Goal: Find contact information: Find contact information

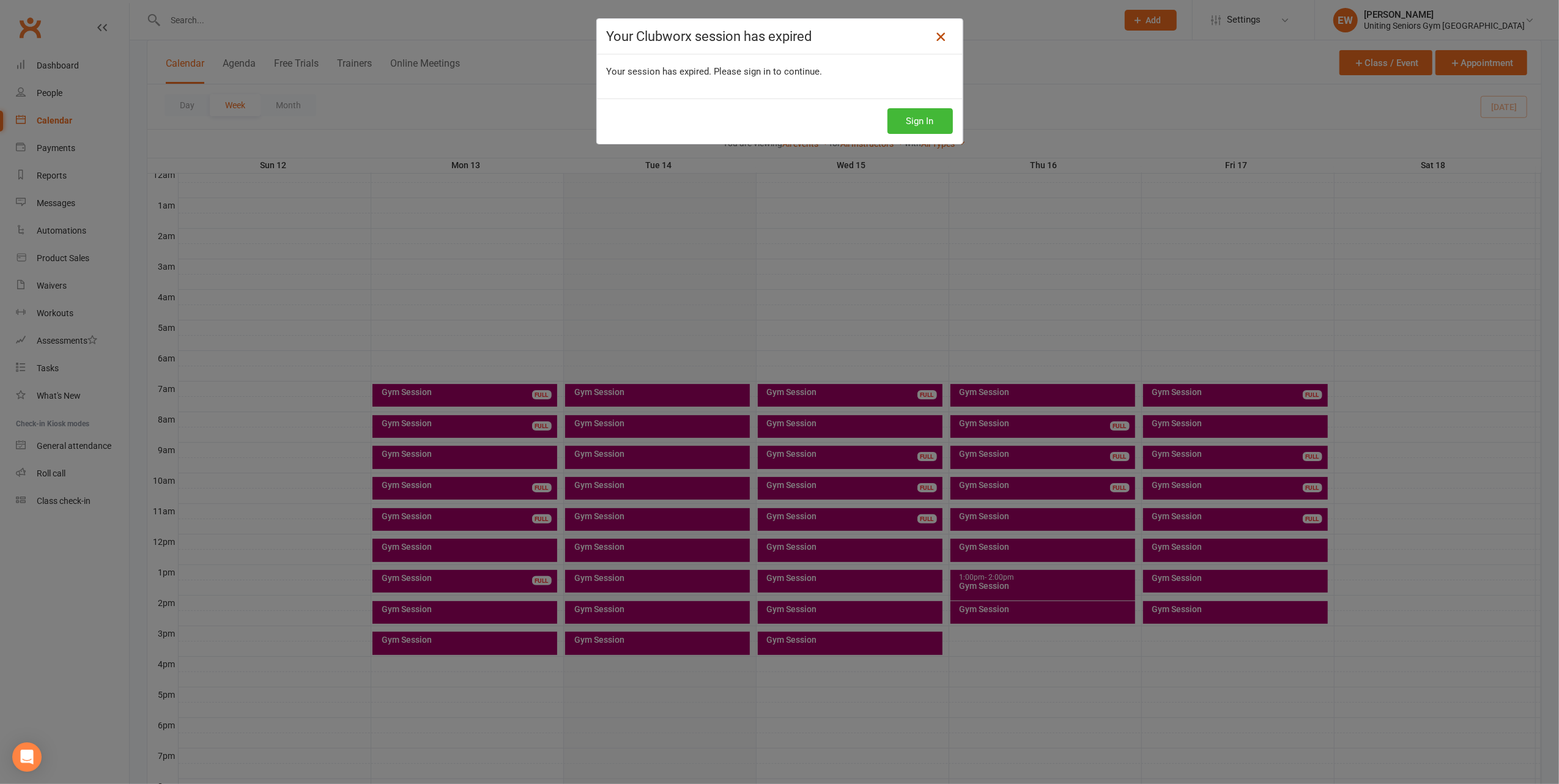
click at [933, 34] on icon at bounding box center [940, 37] width 14 height 14
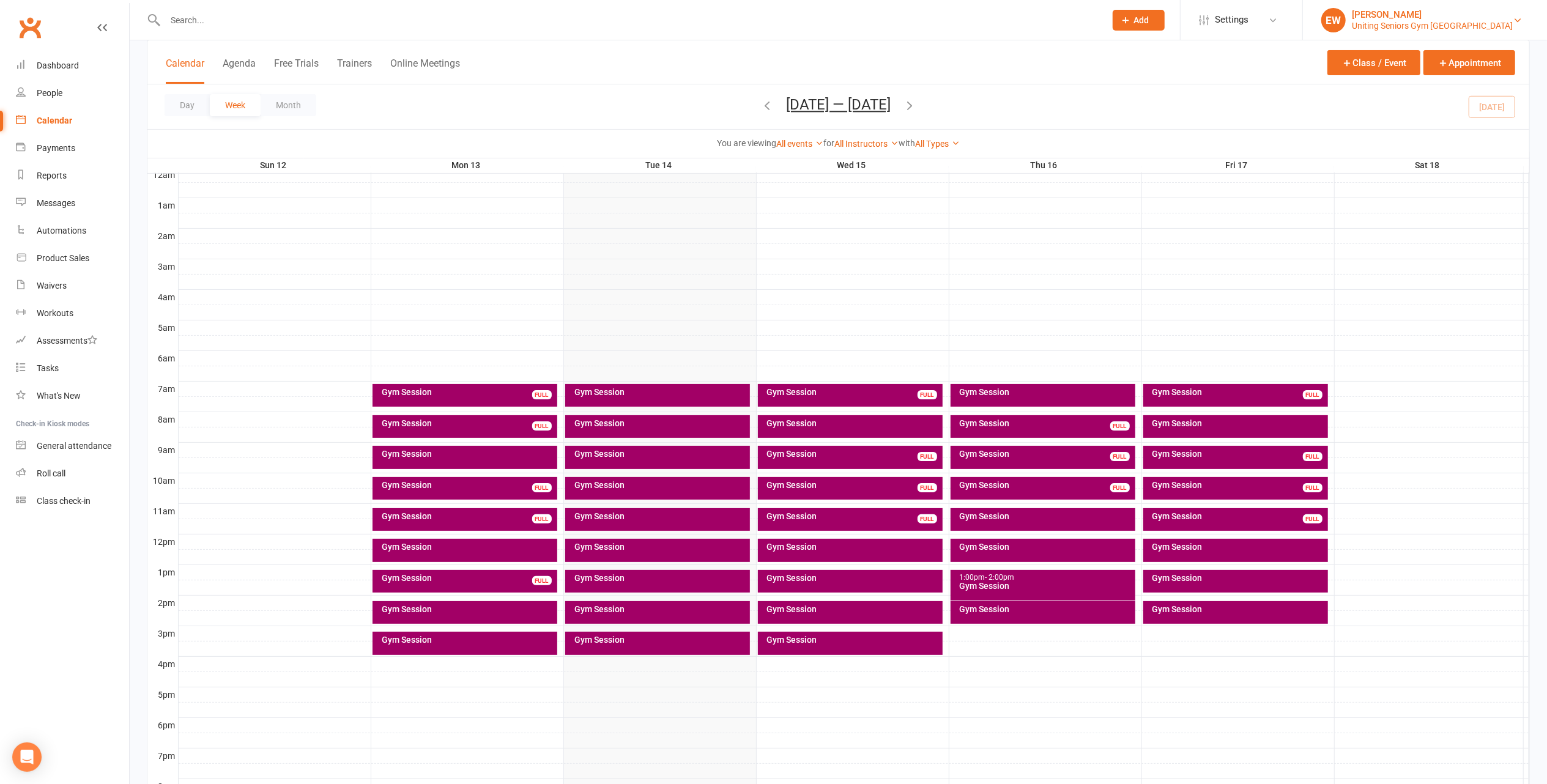
click at [1469, 18] on div "[PERSON_NAME]" at bounding box center [1432, 14] width 161 height 11
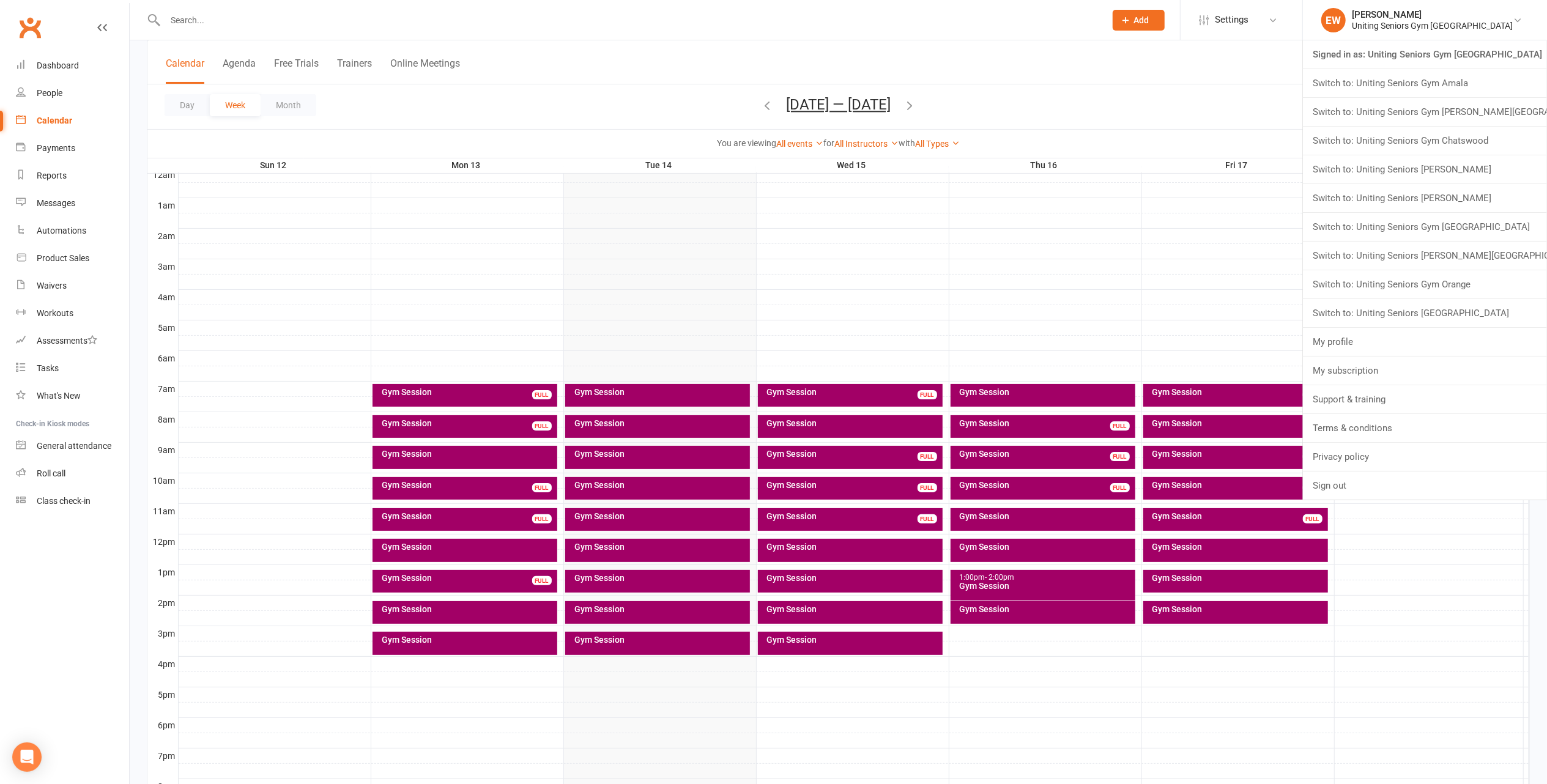
click at [73, 115] on link "Calendar" at bounding box center [72, 121] width 113 height 27
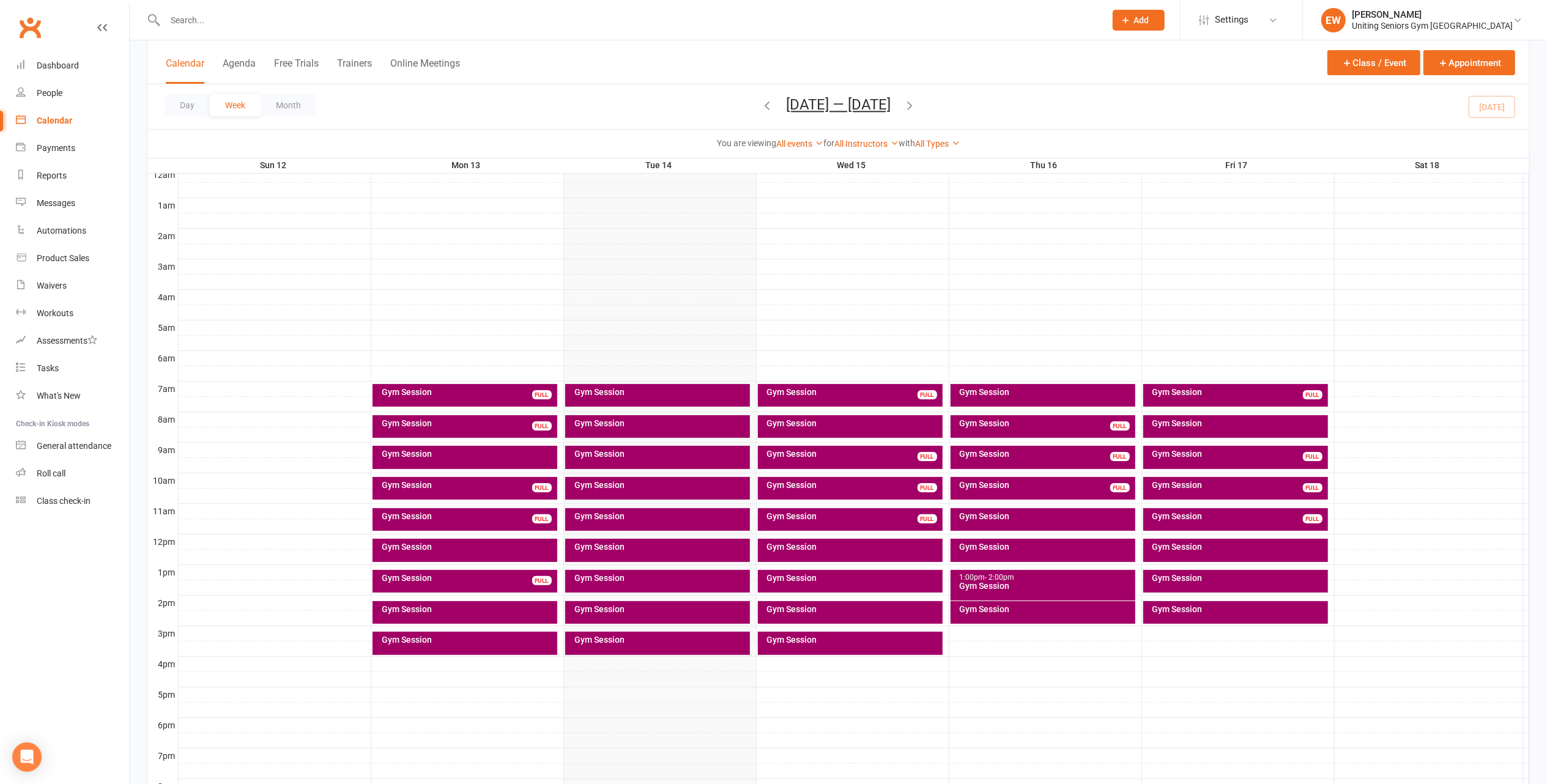
click at [1048, 542] on div "Gym Session" at bounding box center [1046, 547] width 174 height 9
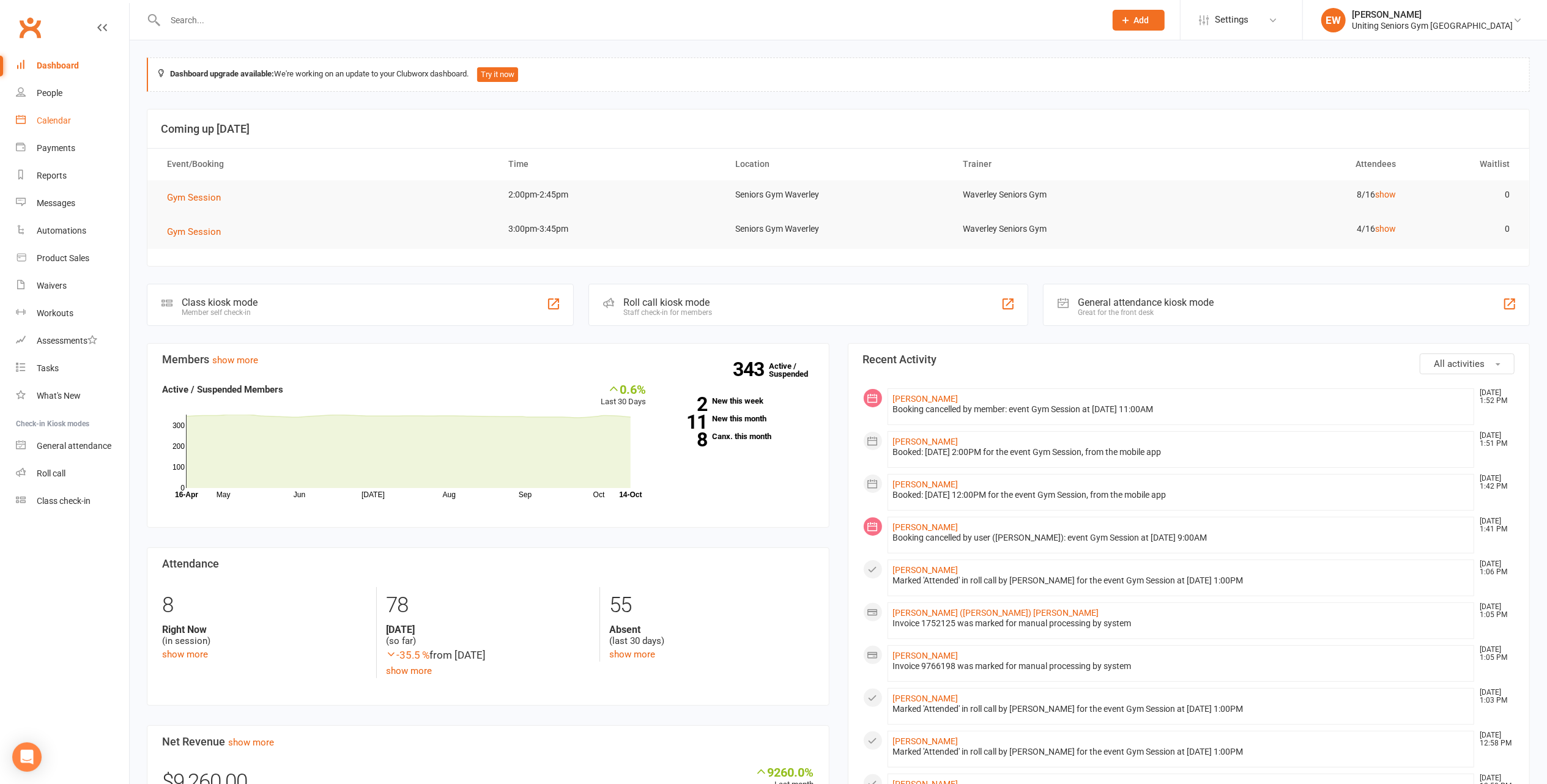
click at [72, 119] on link "Calendar" at bounding box center [72, 121] width 113 height 27
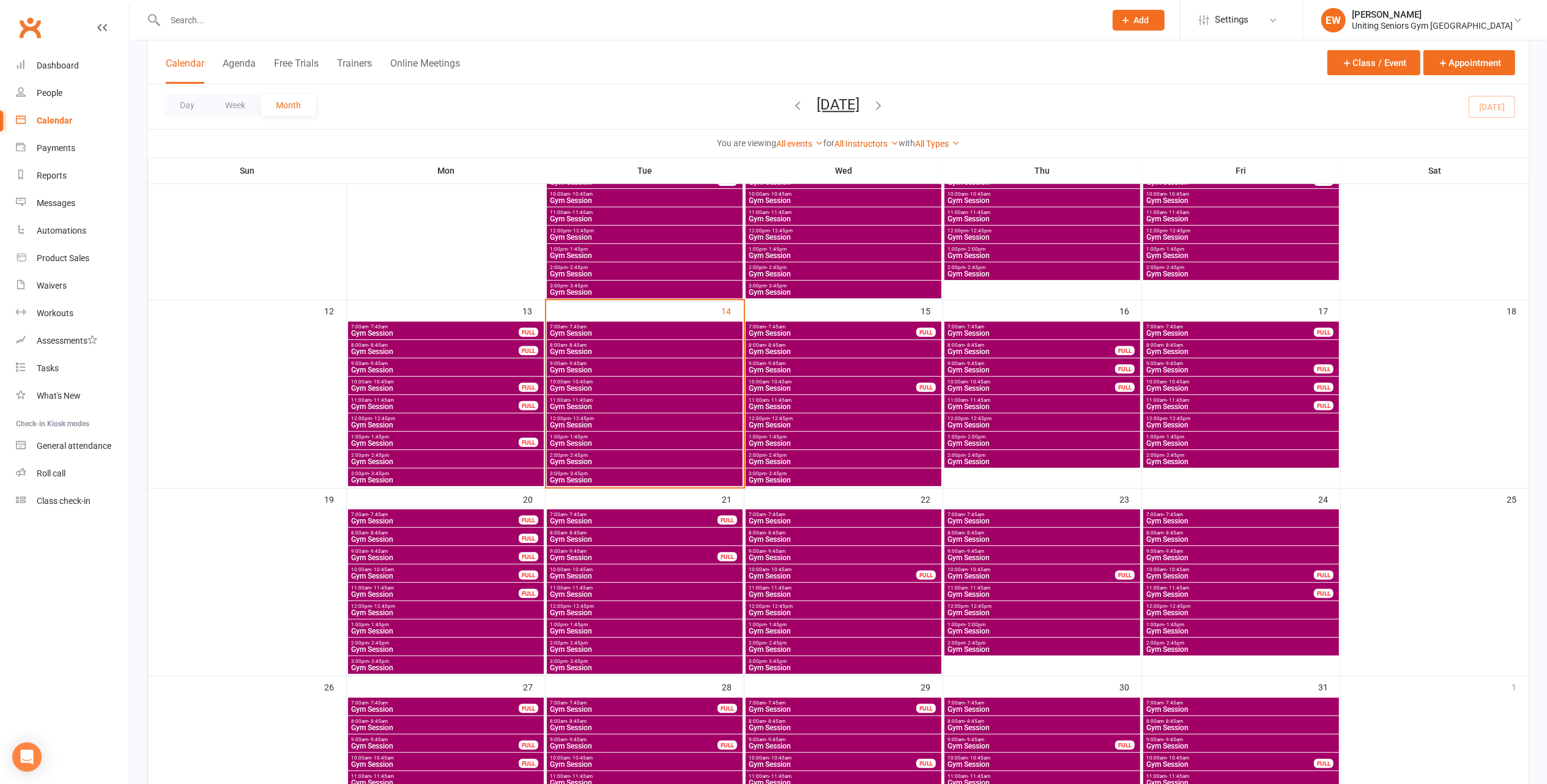
scroll to position [407, 0]
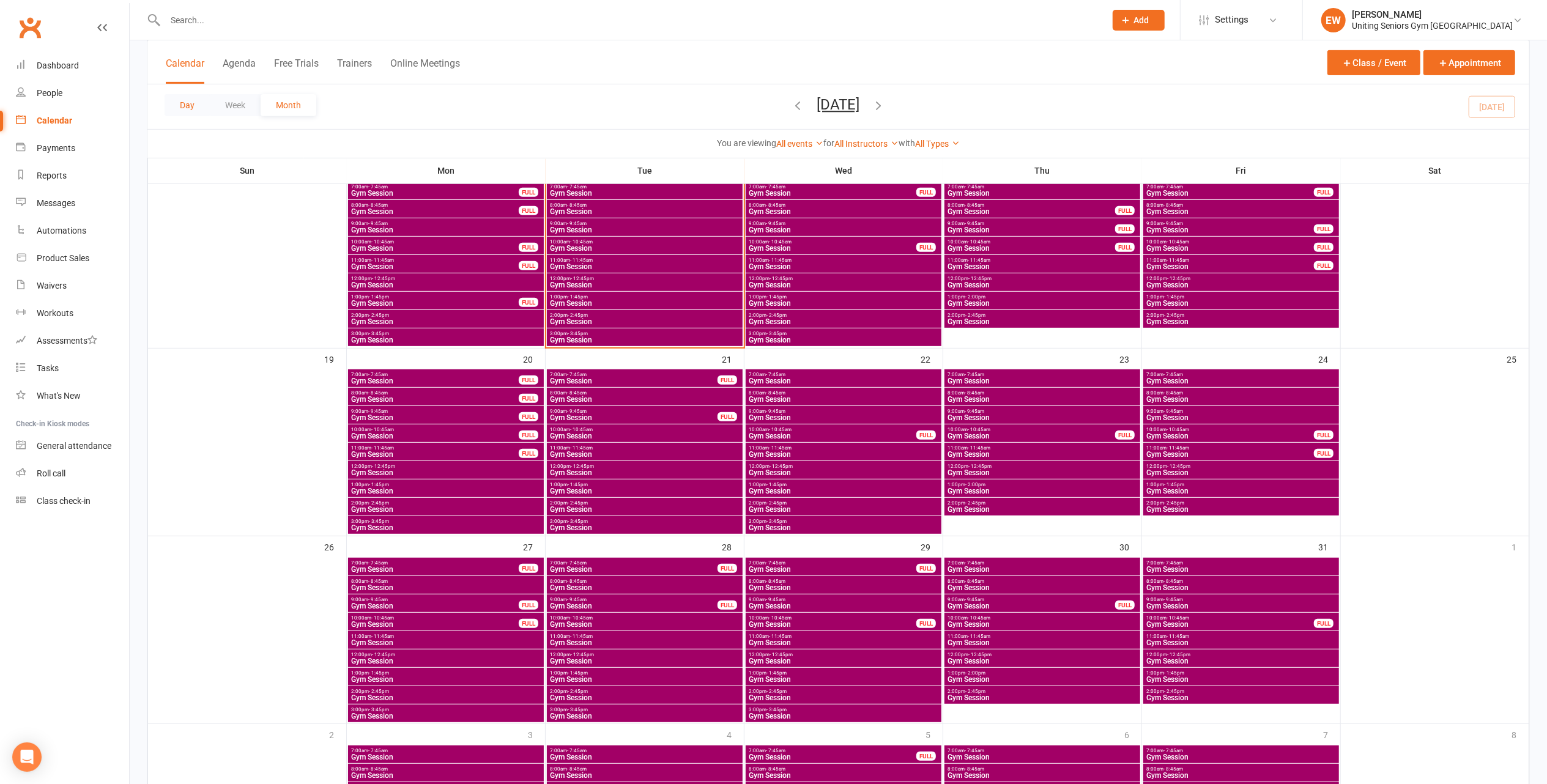
click at [190, 106] on button "Day" at bounding box center [187, 105] width 46 height 22
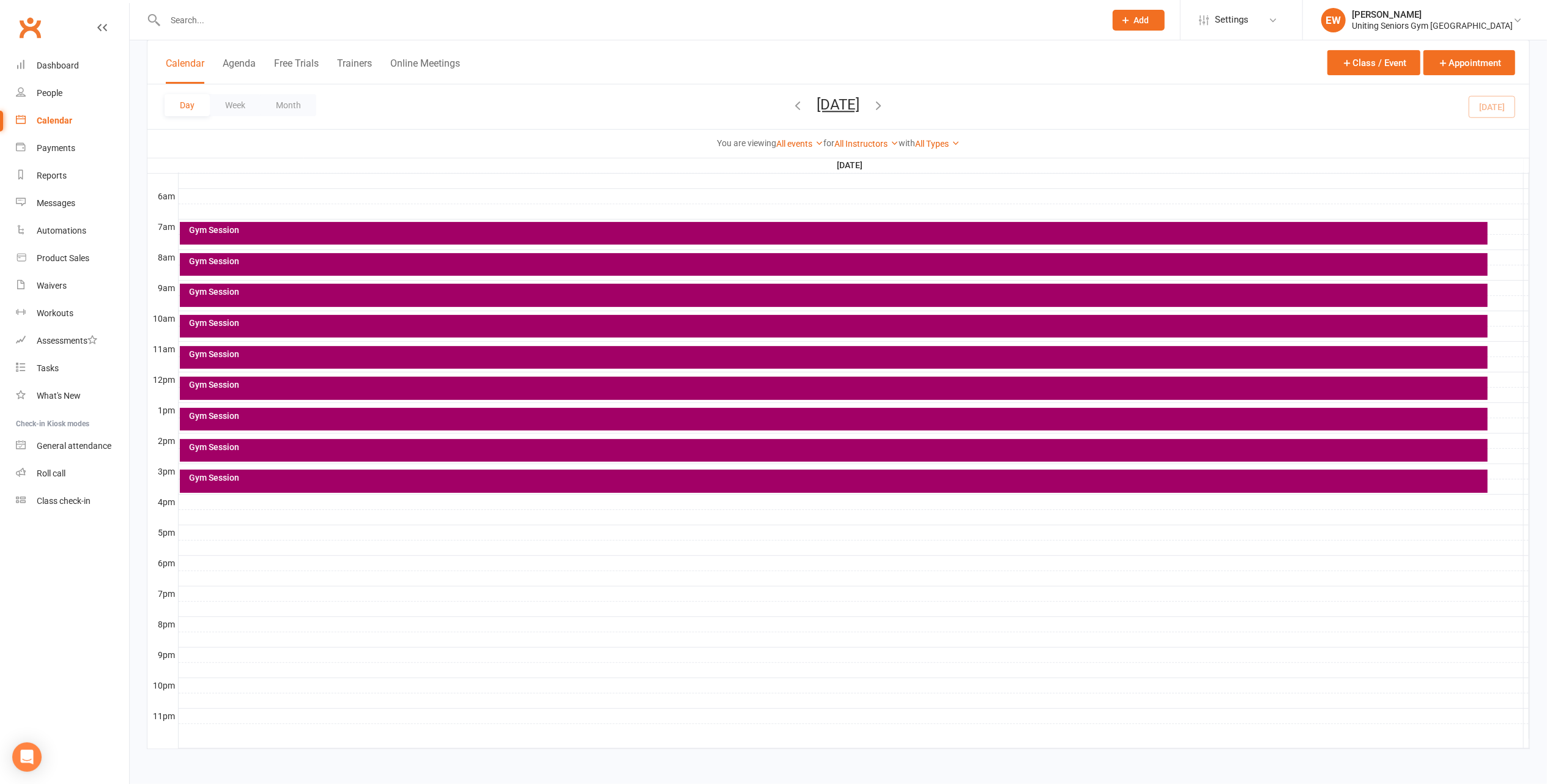
click at [299, 383] on div "Gym Session" at bounding box center [836, 385] width 1297 height 9
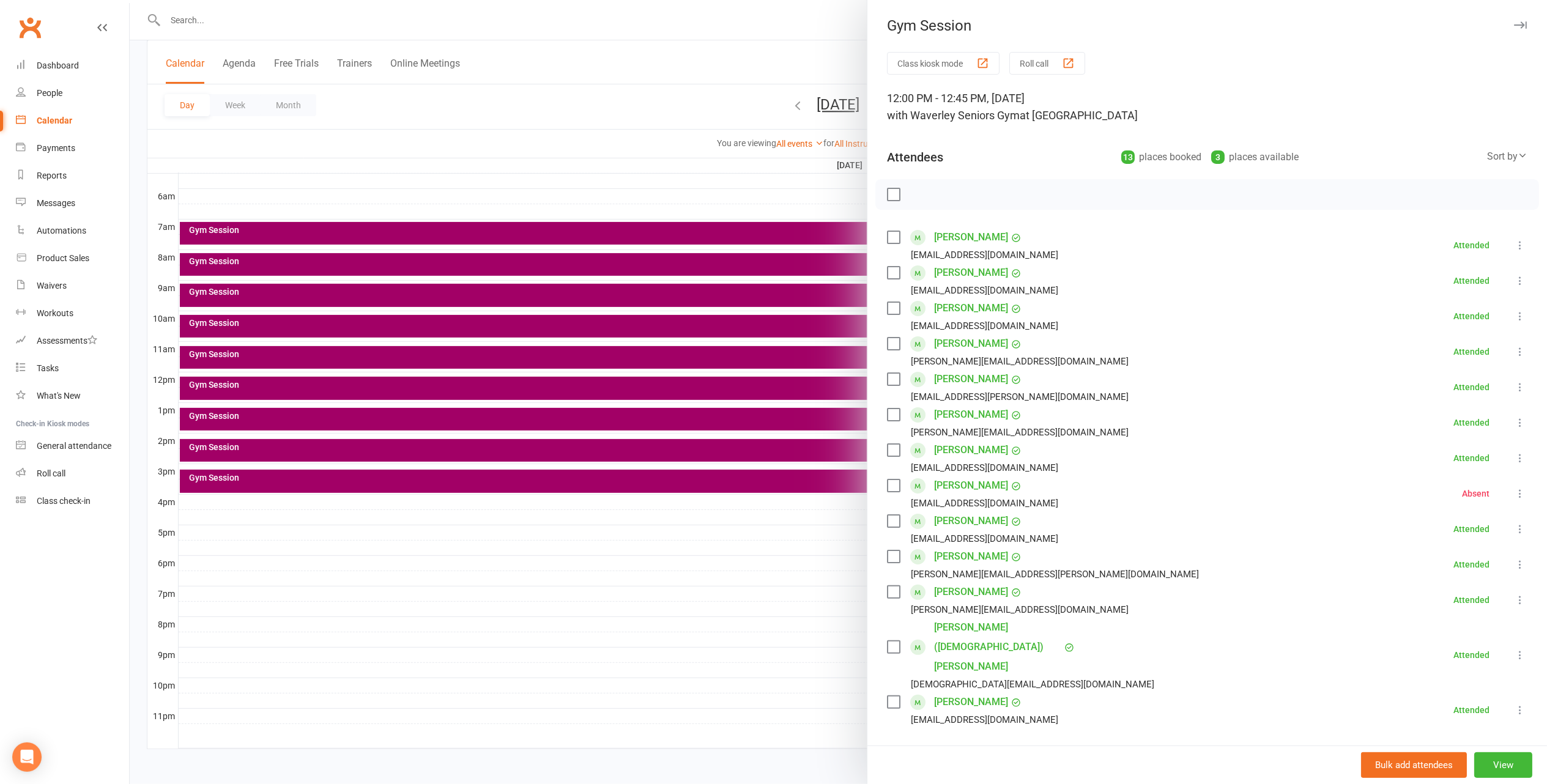
scroll to position [81, 0]
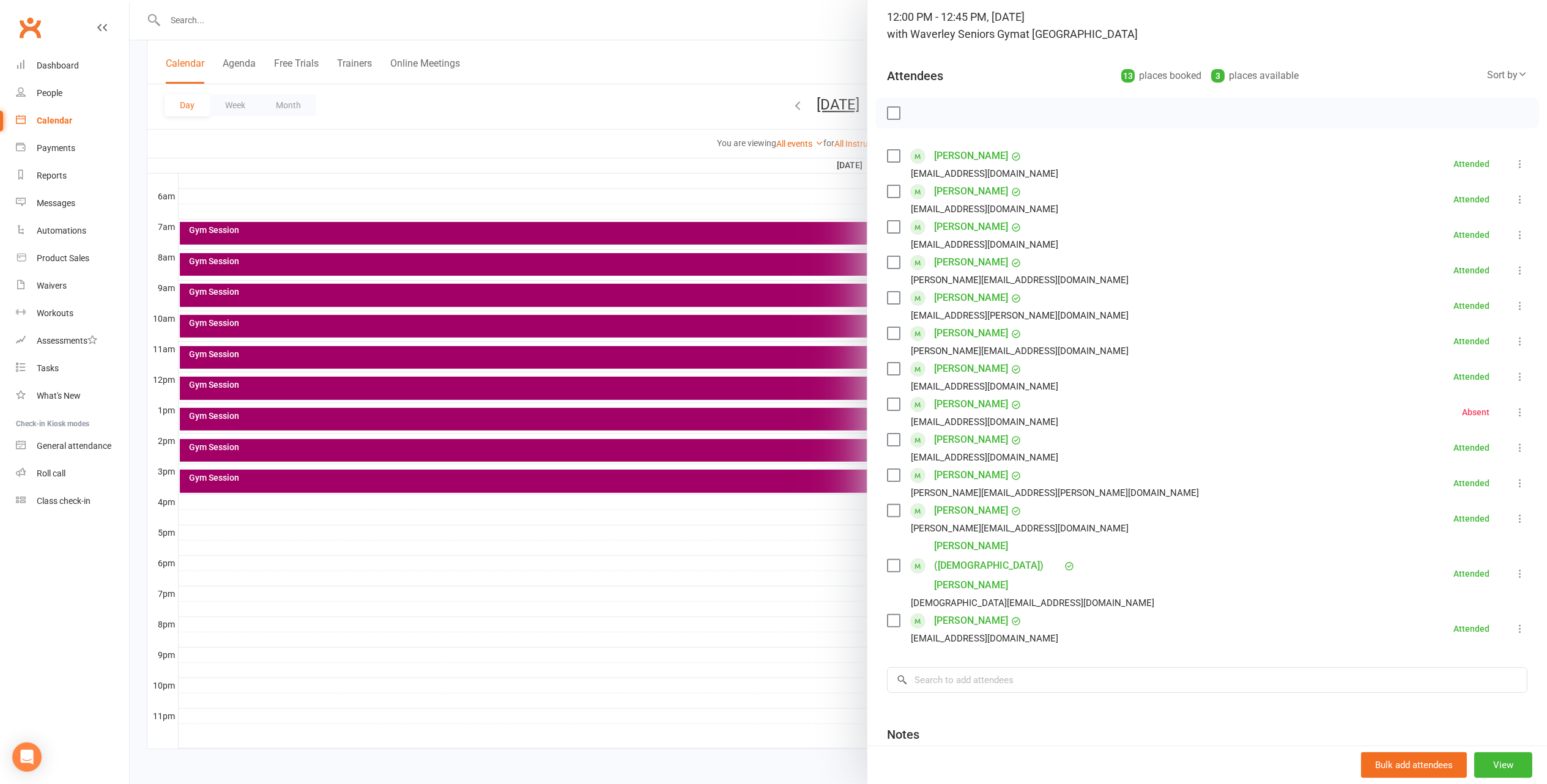
click at [698, 55] on div at bounding box center [838, 392] width 1417 height 784
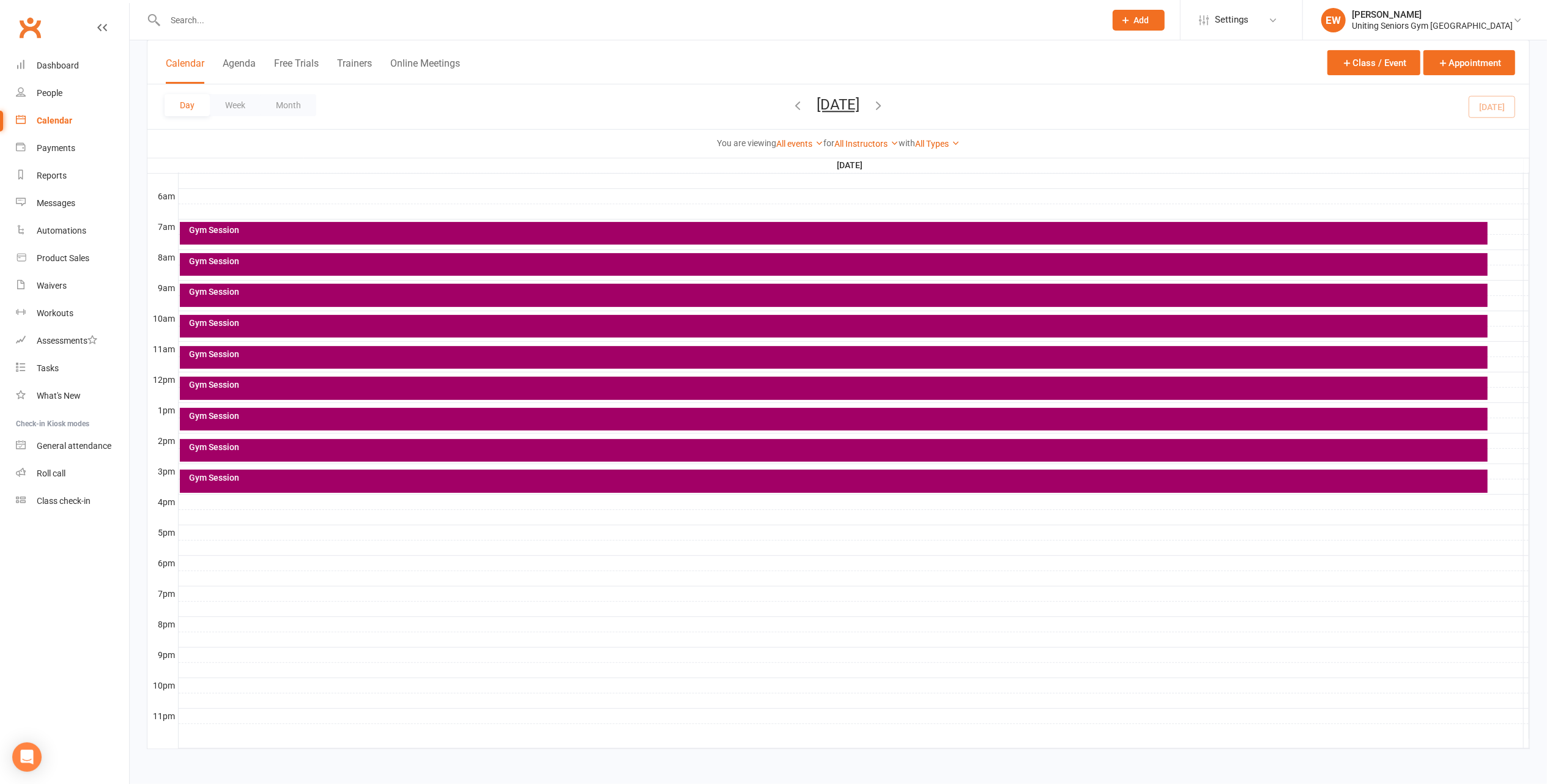
click at [243, 417] on div "Gym Session" at bounding box center [836, 416] width 1297 height 9
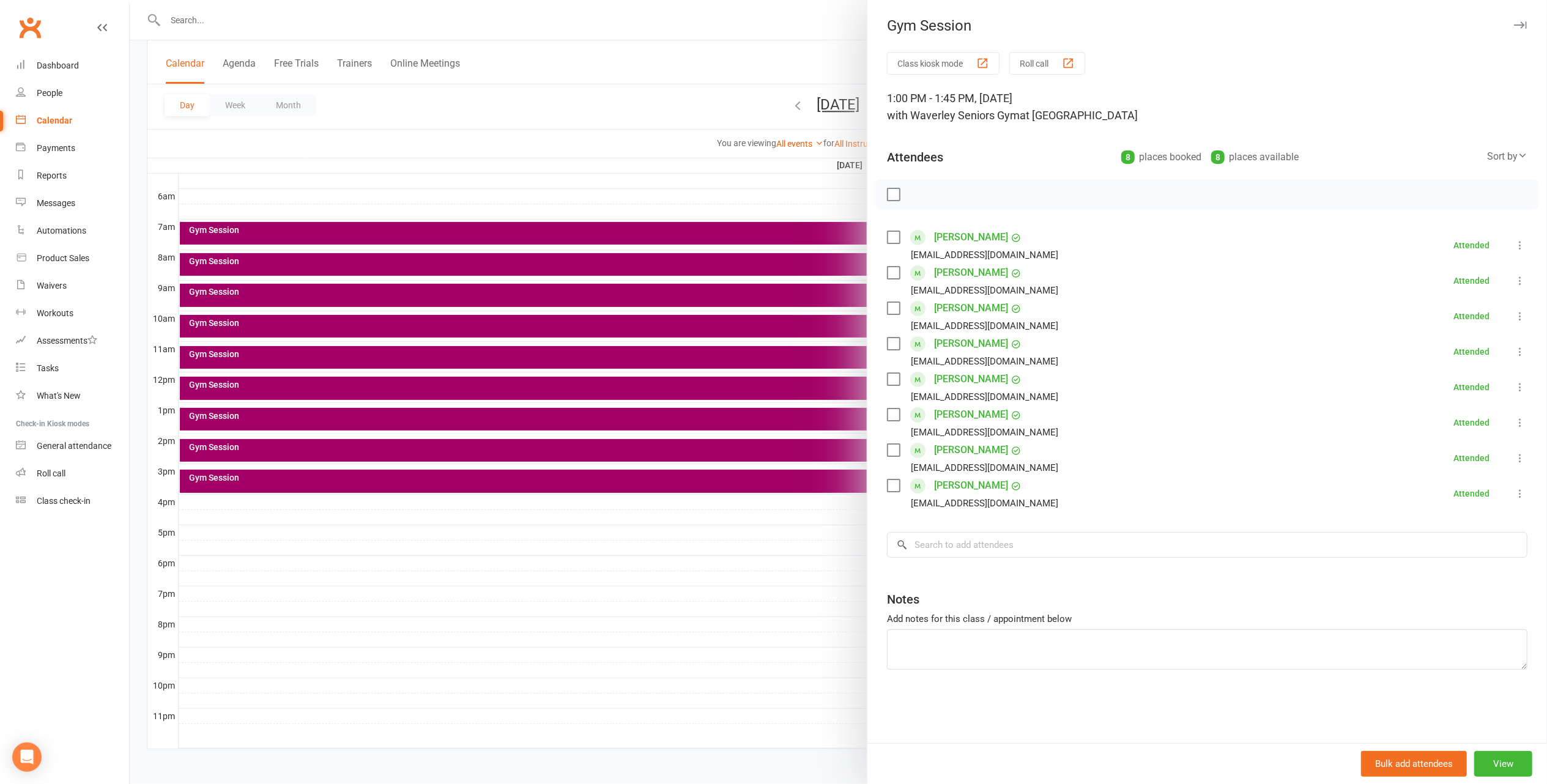
click at [656, 608] on div at bounding box center [838, 392] width 1417 height 784
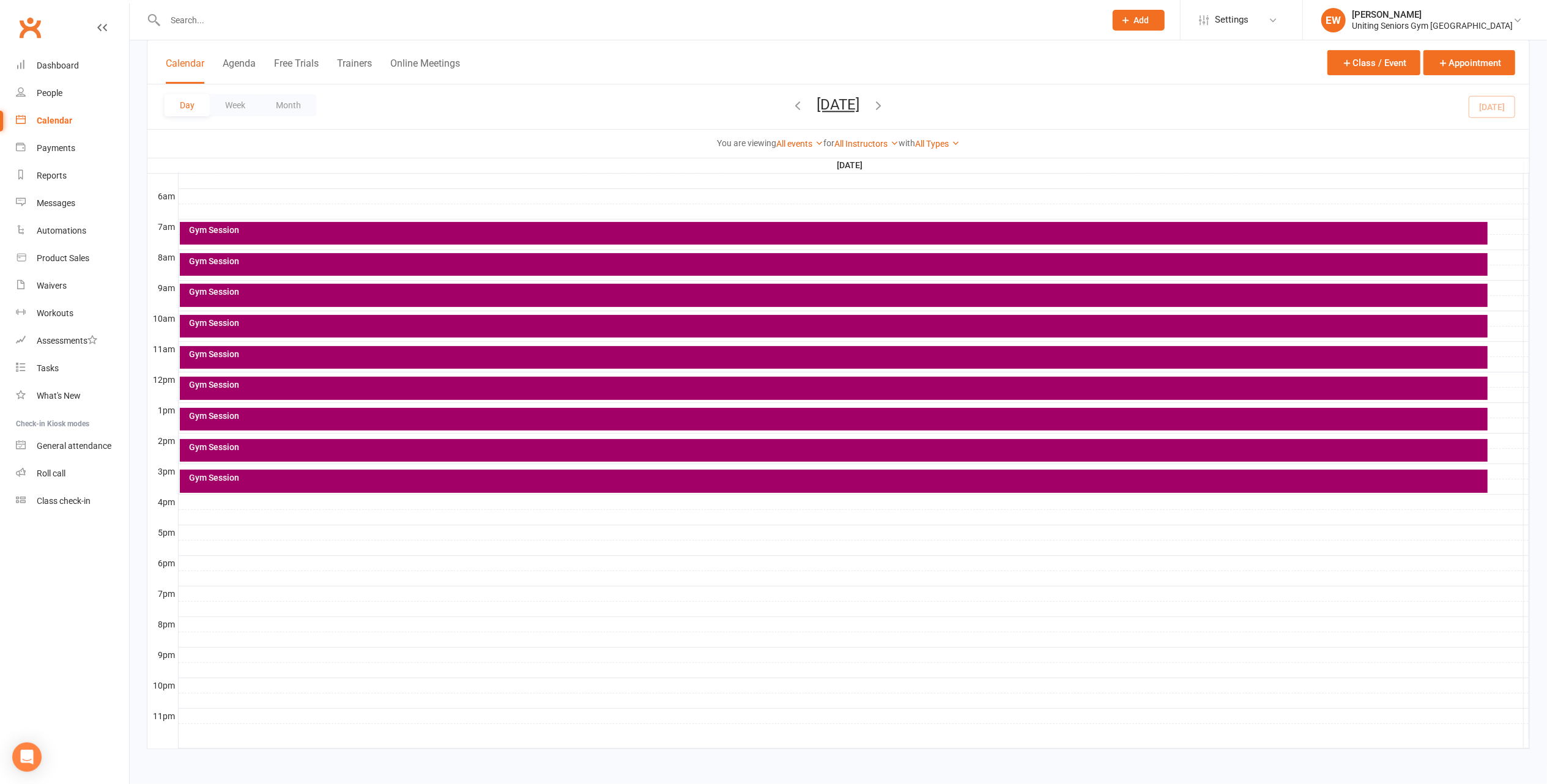
click at [226, 451] on div "Gym Session" at bounding box center [836, 447] width 1297 height 9
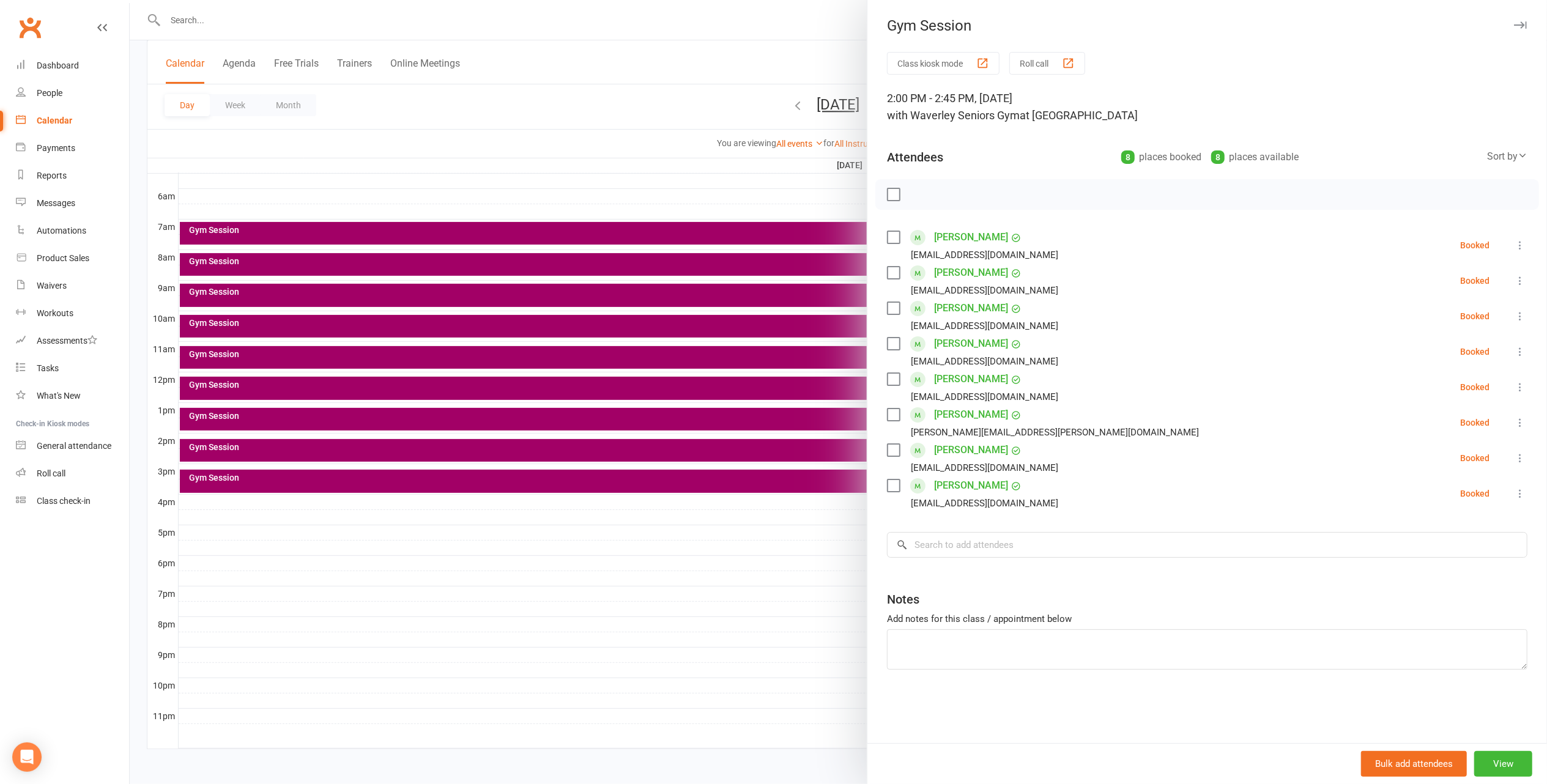
click at [294, 577] on div at bounding box center [838, 392] width 1417 height 784
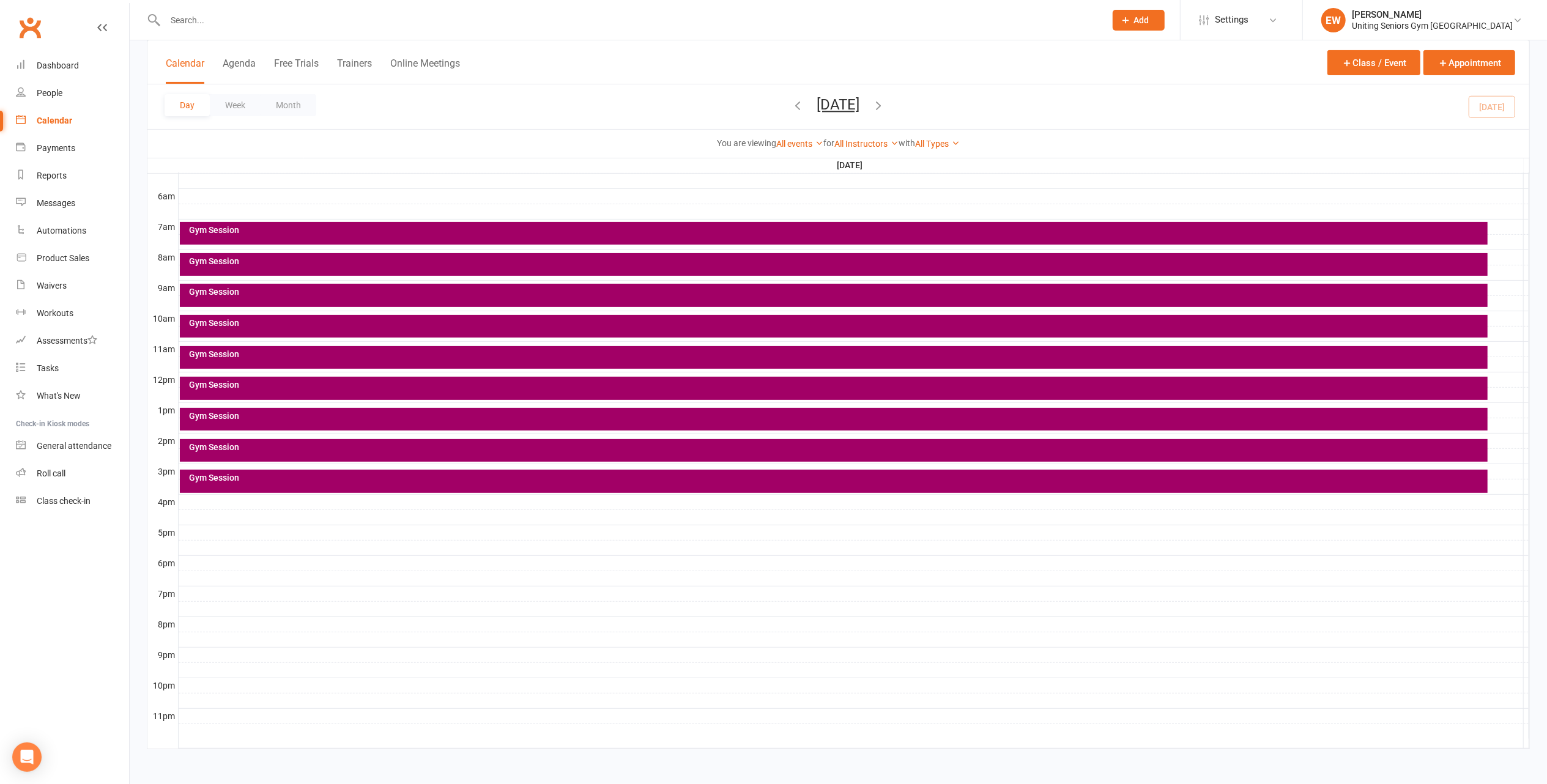
click at [232, 482] on div "Gym Session" at bounding box center [836, 477] width 1297 height 9
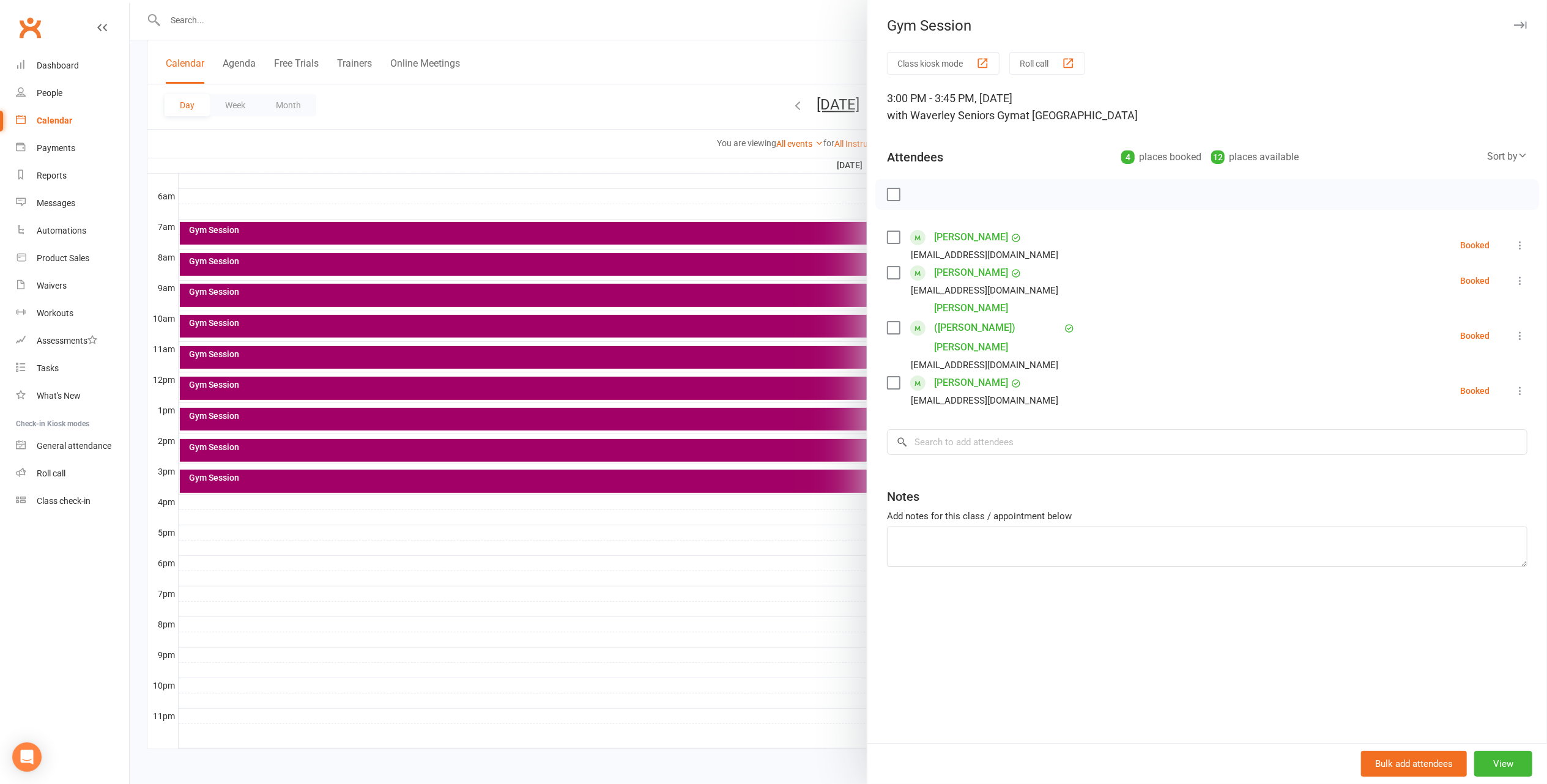
click at [512, 570] on div at bounding box center [838, 392] width 1417 height 784
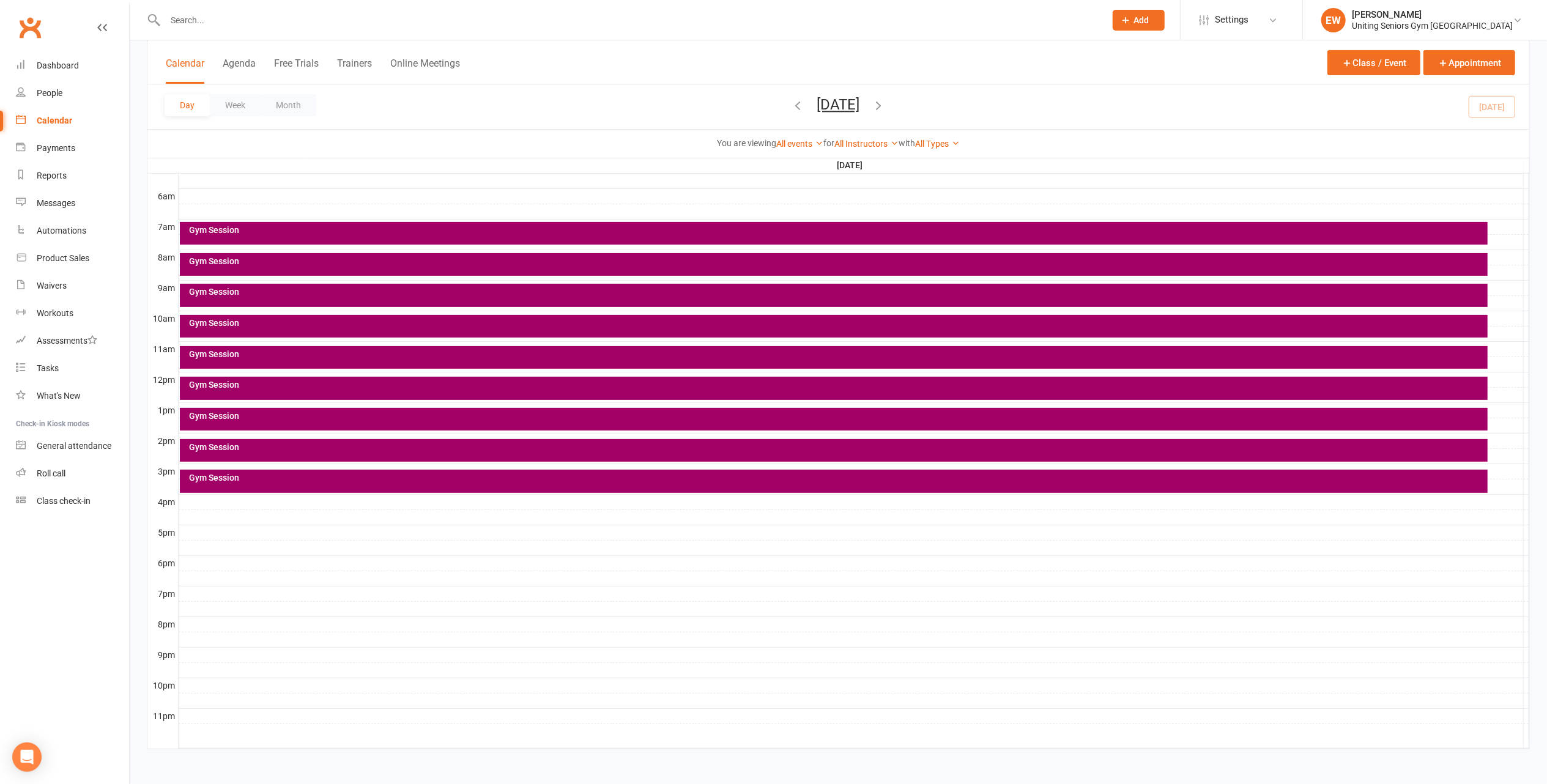
click at [318, 318] on div "Gym Session" at bounding box center [836, 323] width 1297 height 9
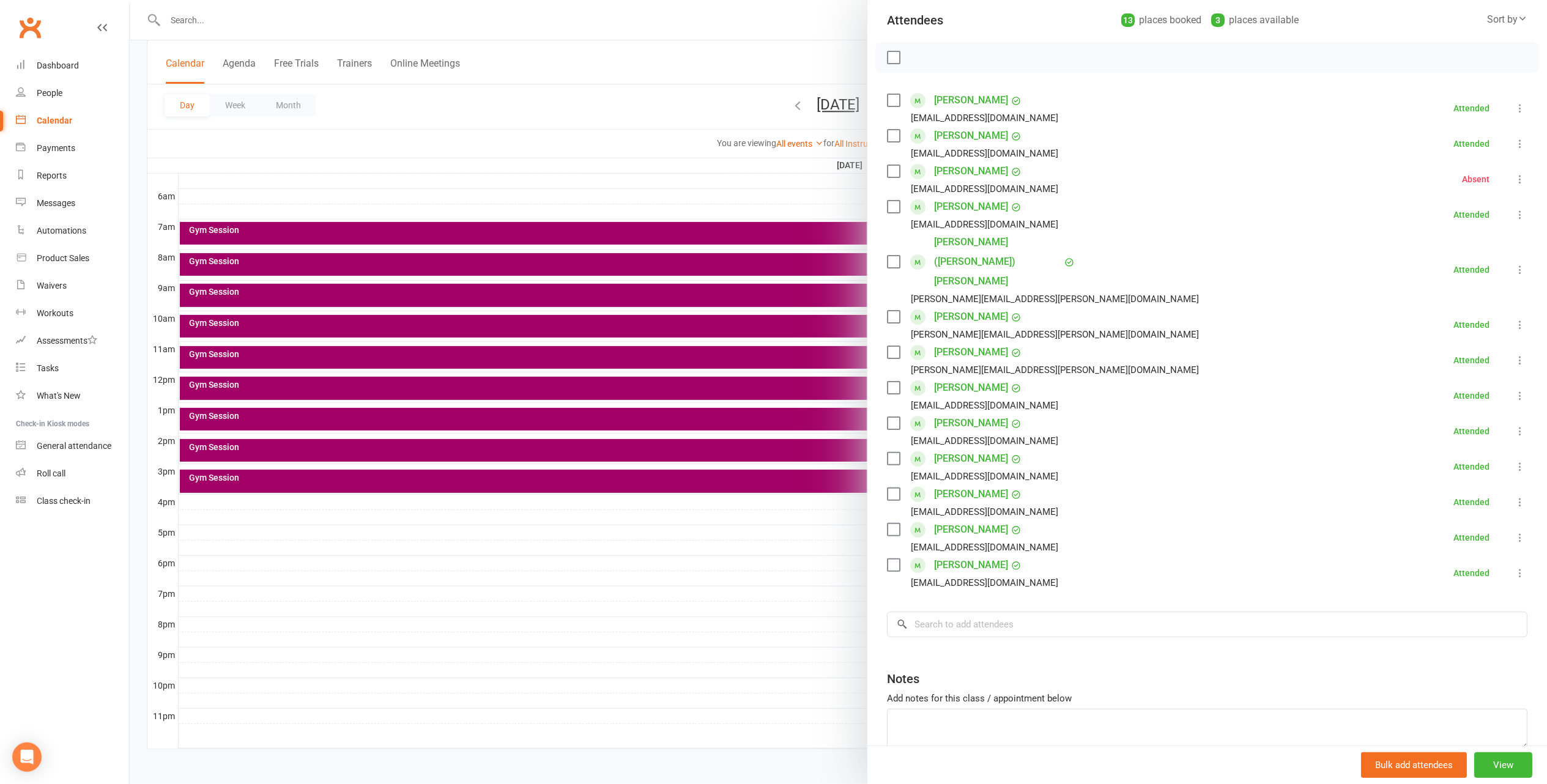
scroll to position [164, 0]
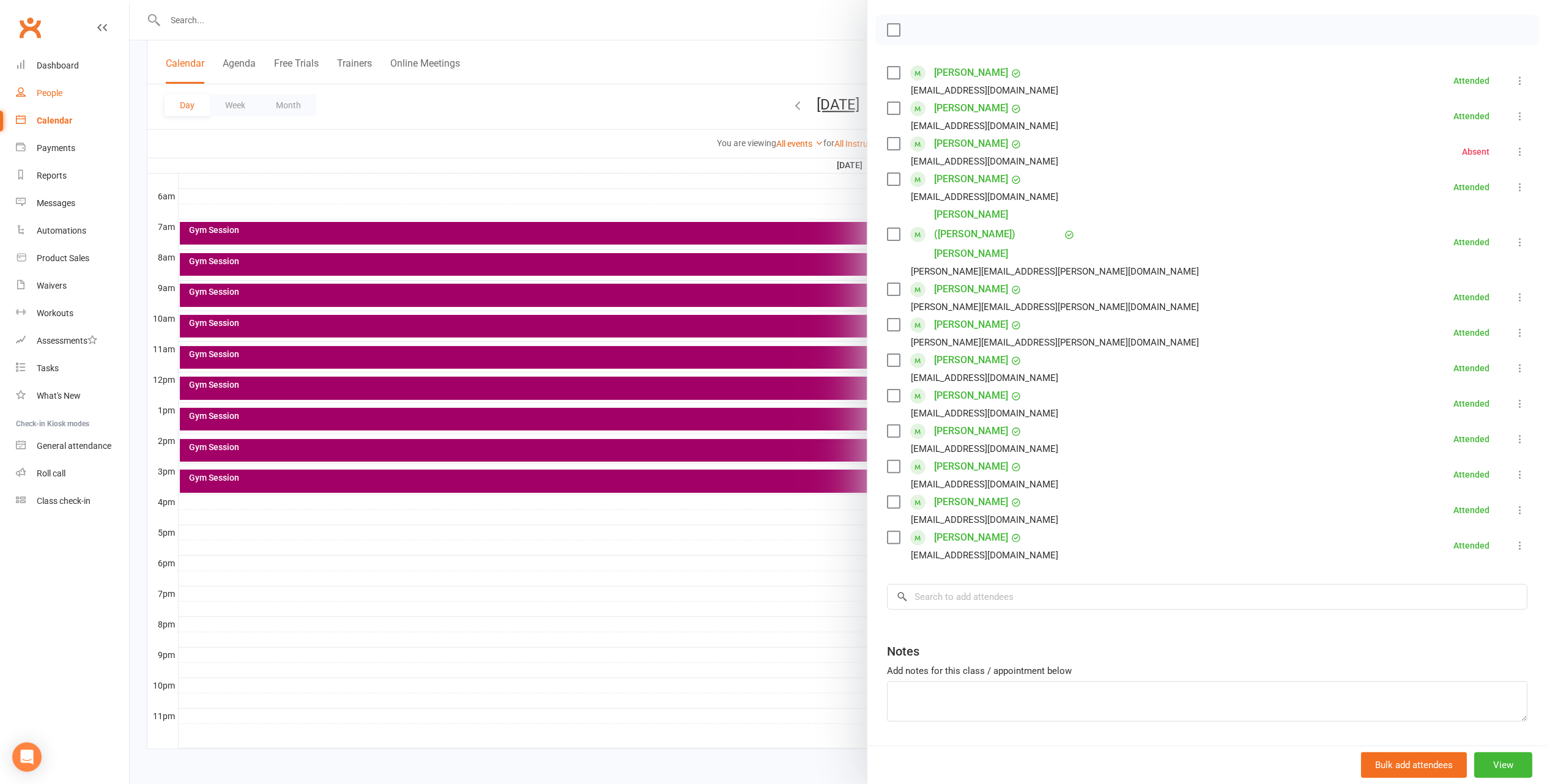
click at [62, 89] on div "People" at bounding box center [50, 93] width 26 height 10
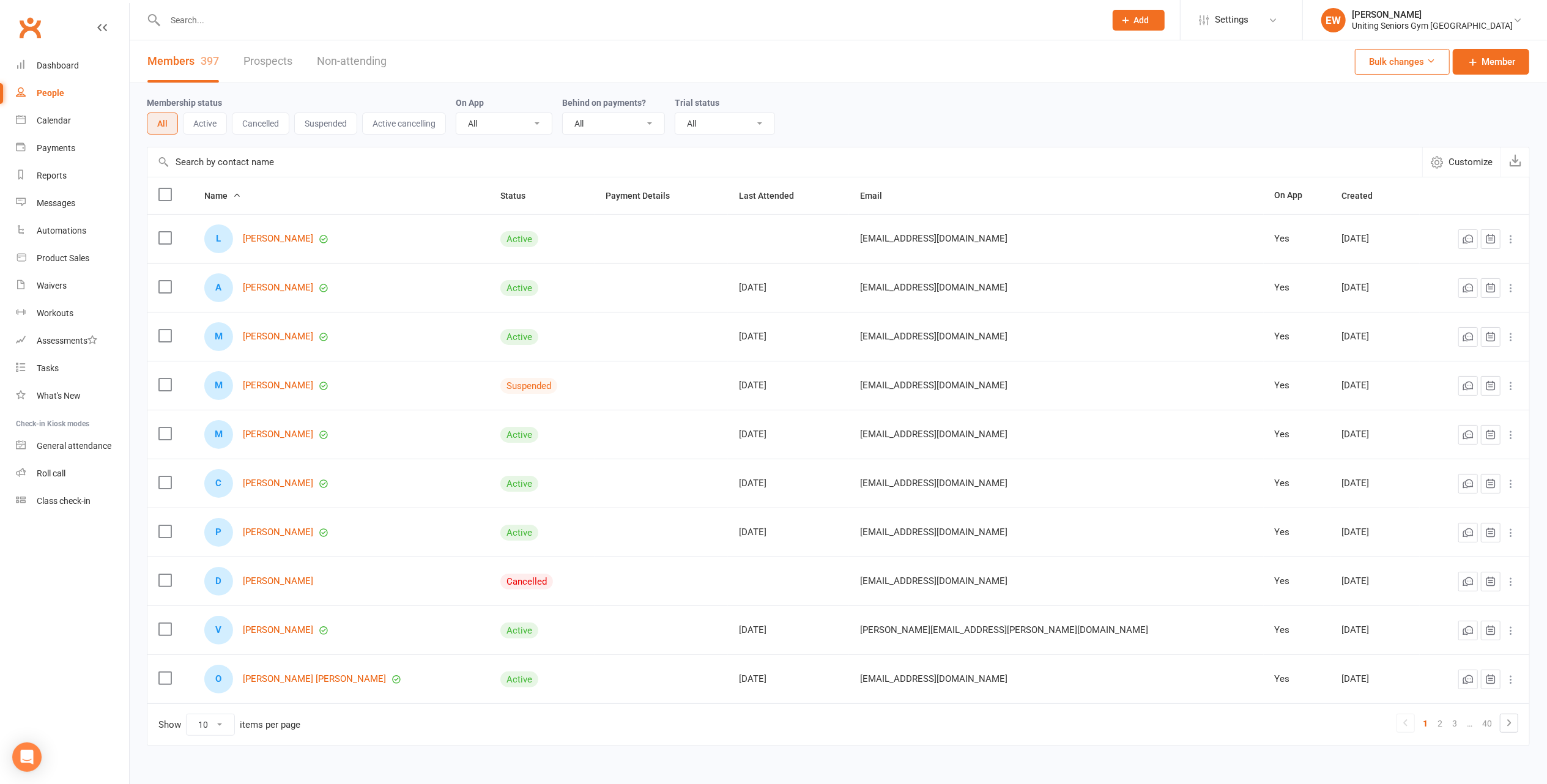
click at [267, 13] on input "text" at bounding box center [629, 20] width 935 height 17
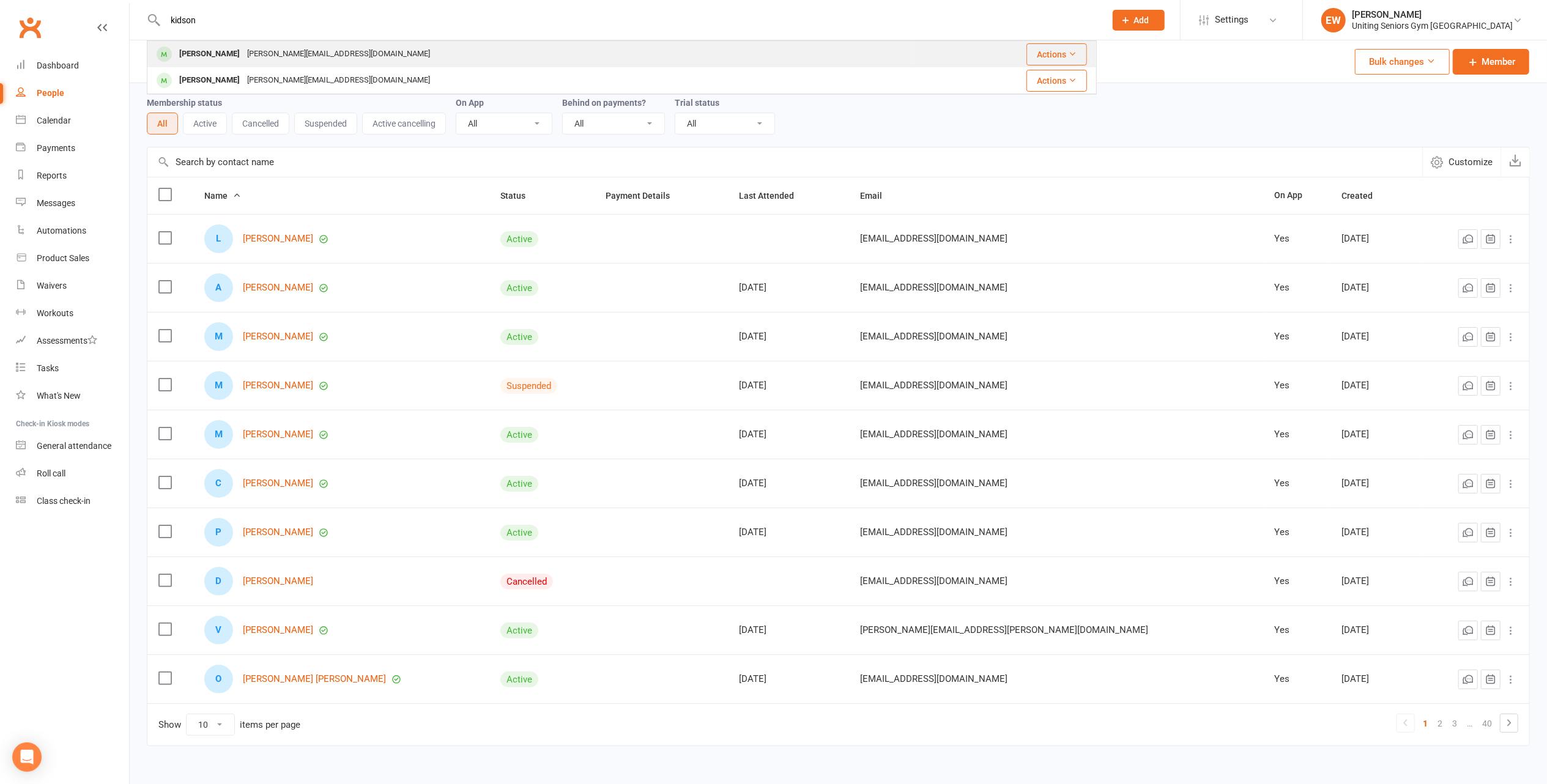
type input "kidson"
click at [294, 51] on div "lyn.kidson@gmail.com" at bounding box center [338, 54] width 190 height 18
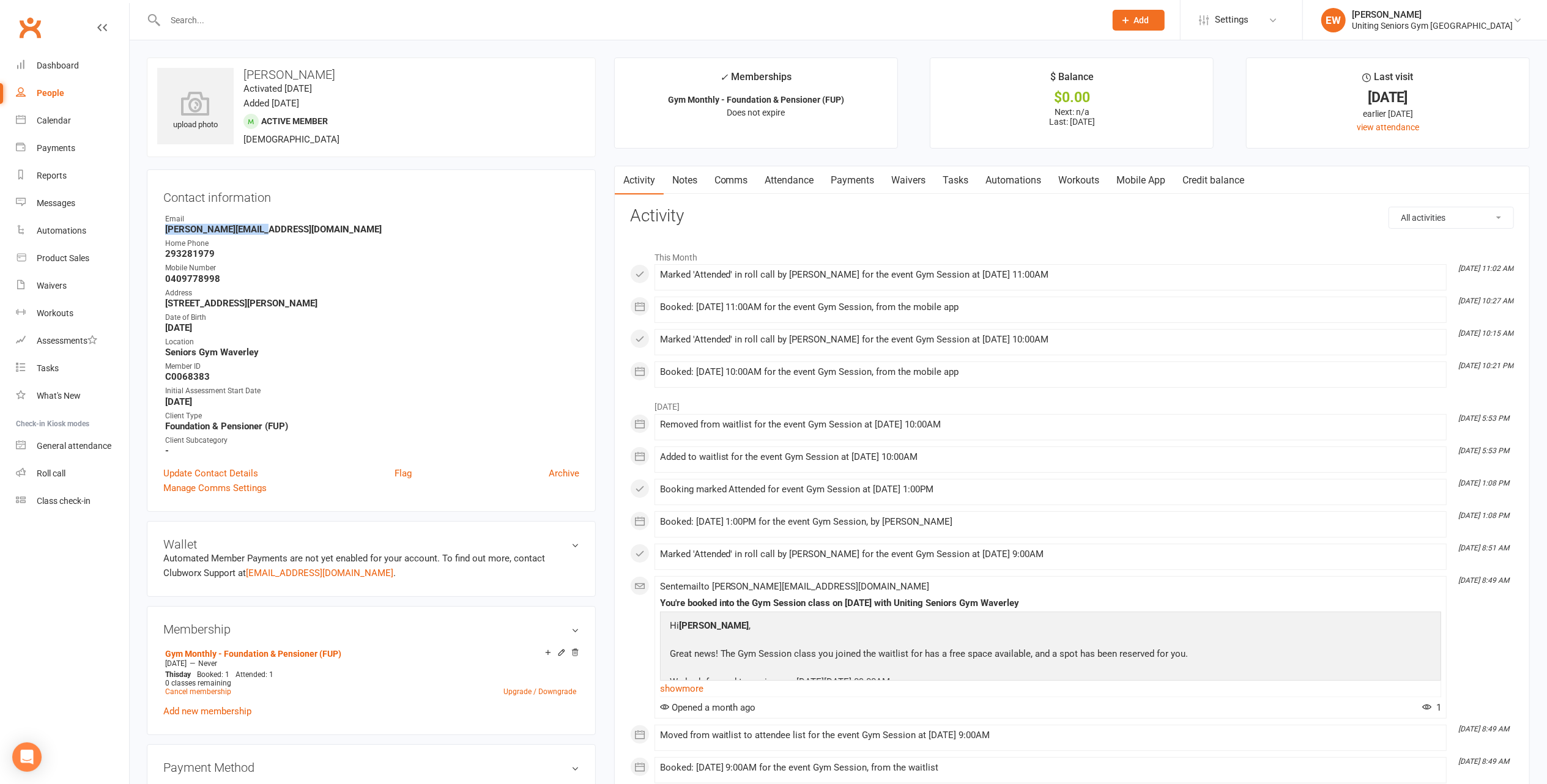
drag, startPoint x: 267, startPoint y: 233, endPoint x: 158, endPoint y: 226, distance: 109.2
click at [158, 226] on div "Contact information Owner Email lyn.kidson@gmail.com Home Phone 293281979 Mobil…" at bounding box center [371, 340] width 449 height 342
copy strong "lyn.kidson@gmail.com"
